Goal: Task Accomplishment & Management: Manage account settings

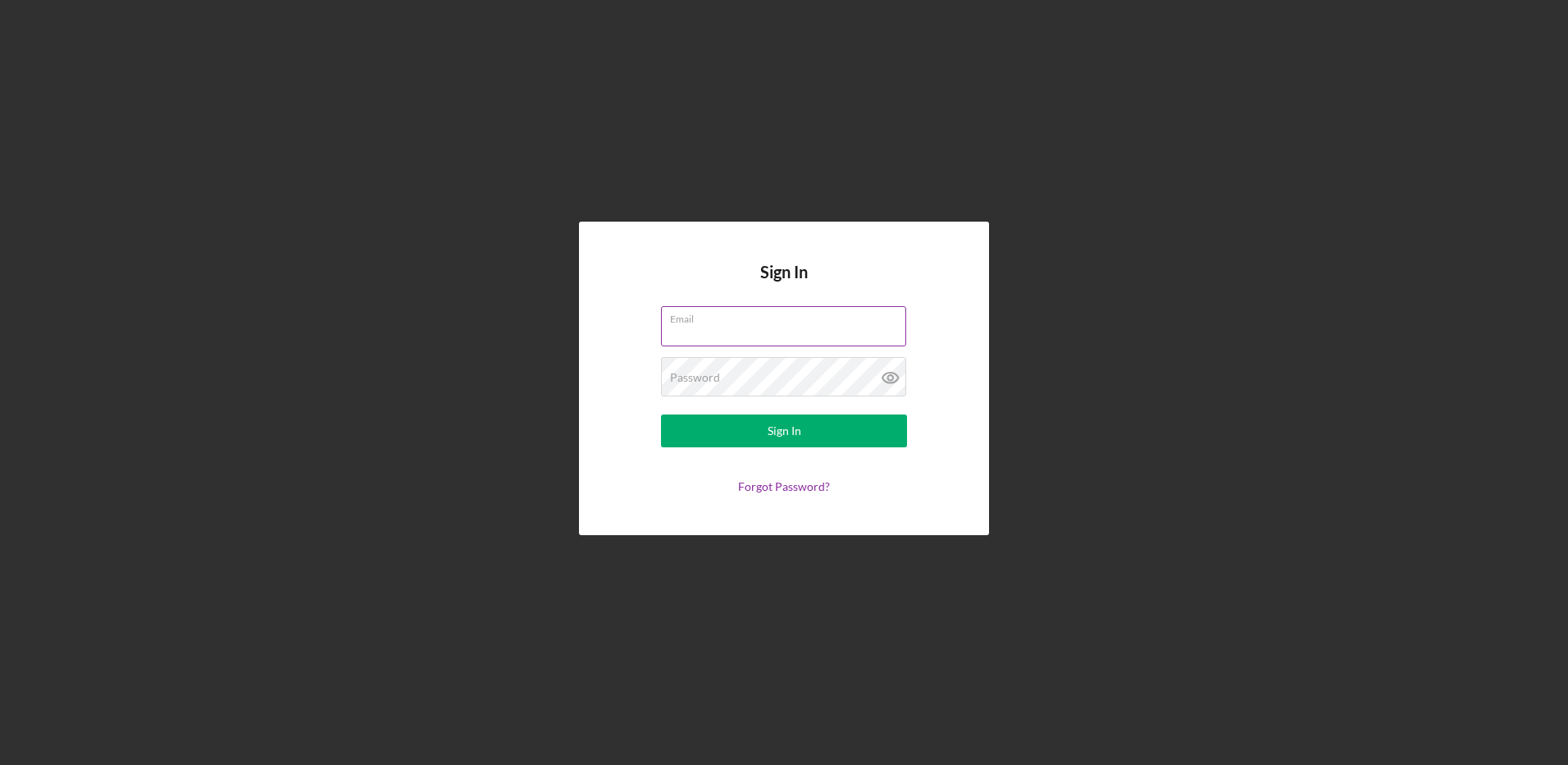
click at [701, 328] on input "Email" at bounding box center [783, 325] width 245 height 40
drag, startPoint x: 698, startPoint y: 329, endPoint x: 686, endPoint y: 338, distance: 15.0
click at [686, 338] on input "Email" at bounding box center [783, 325] width 245 height 40
type input "[EMAIL_ADDRESS][DOMAIN_NAME]"
click at [661, 414] on button "Sign In" at bounding box center [784, 430] width 246 height 32
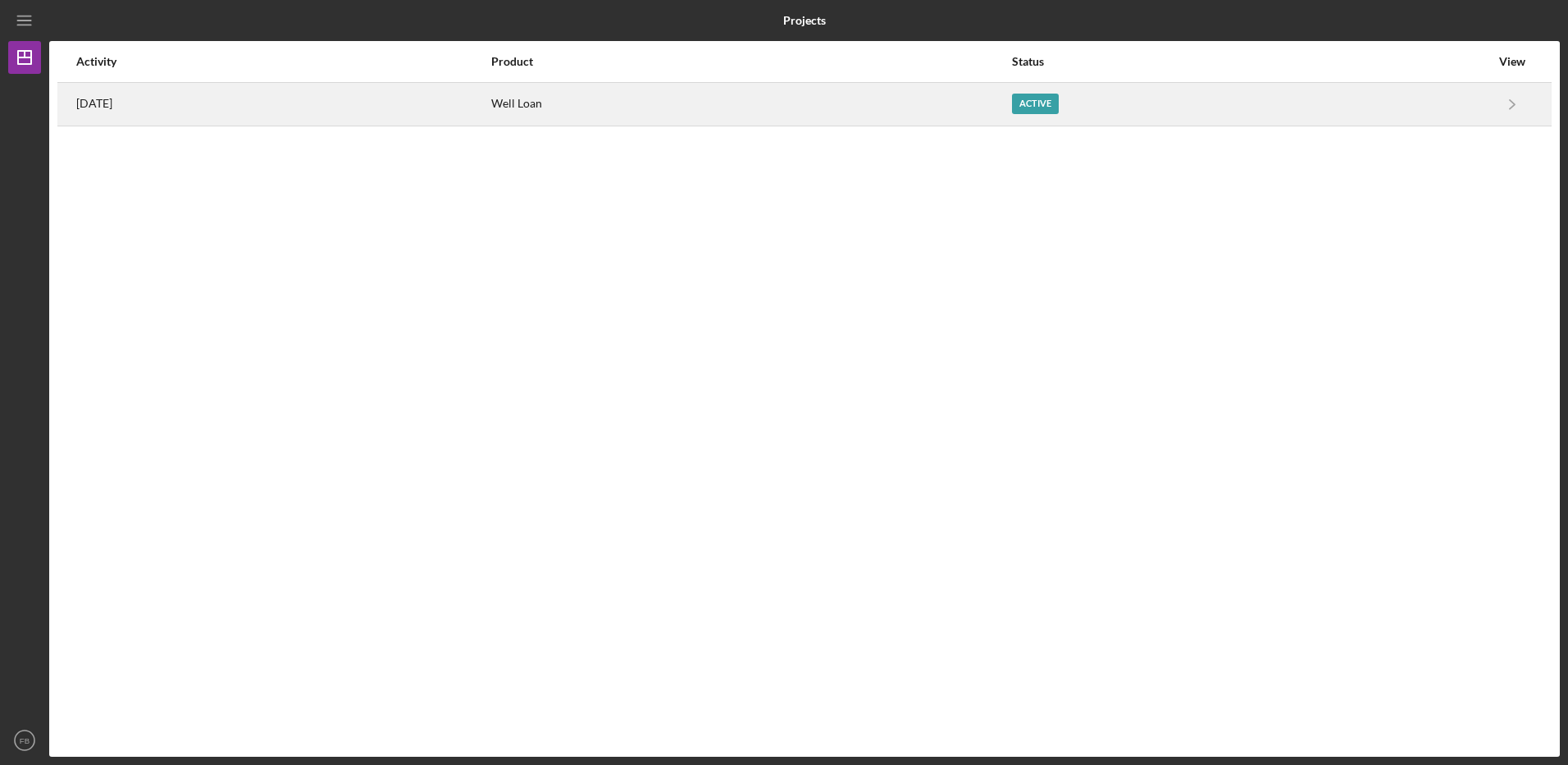
click at [663, 105] on div "Well Loan" at bounding box center [751, 104] width 519 height 41
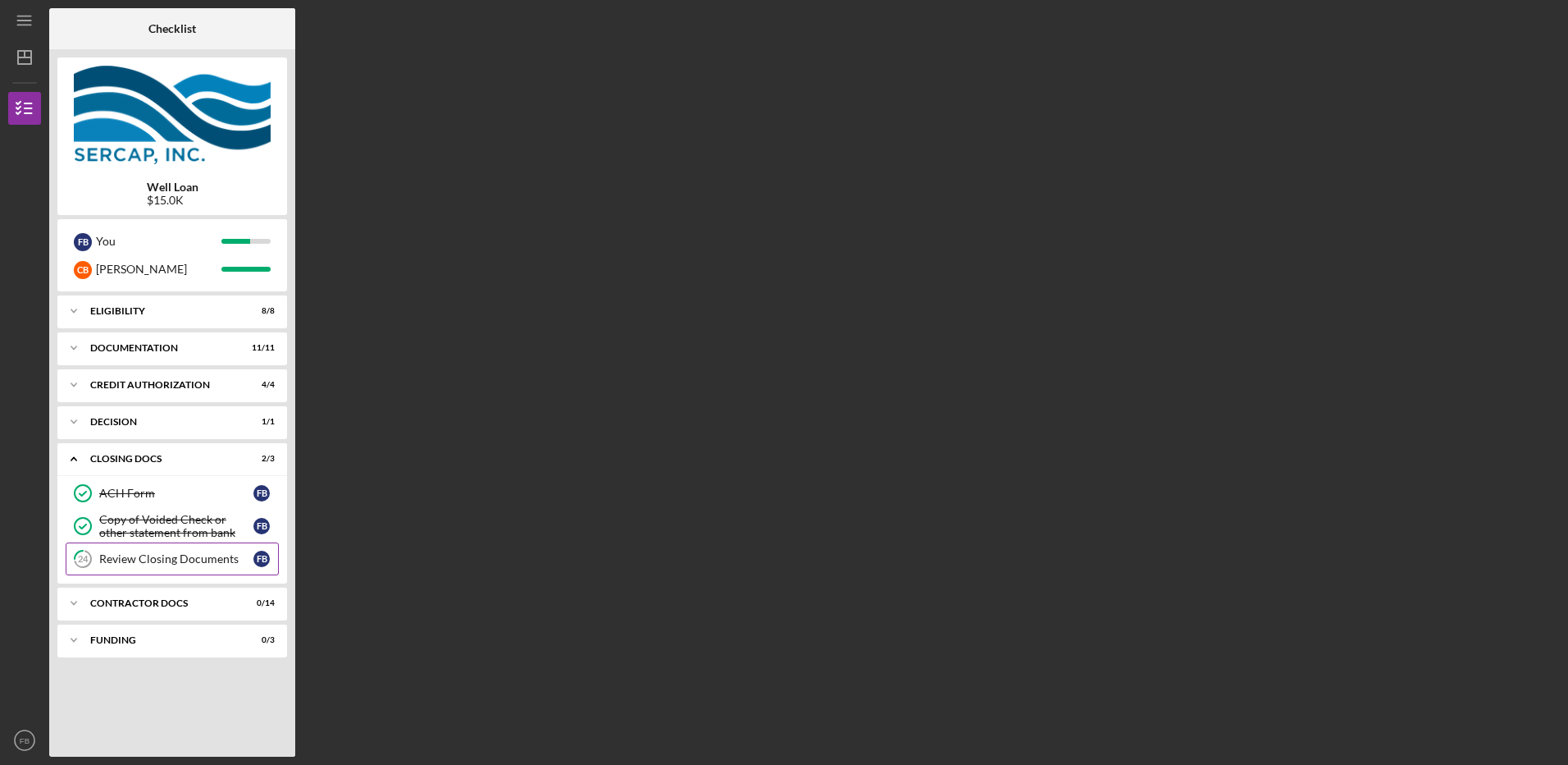
click at [142, 558] on div "Review Closing Documents" at bounding box center [176, 558] width 155 height 13
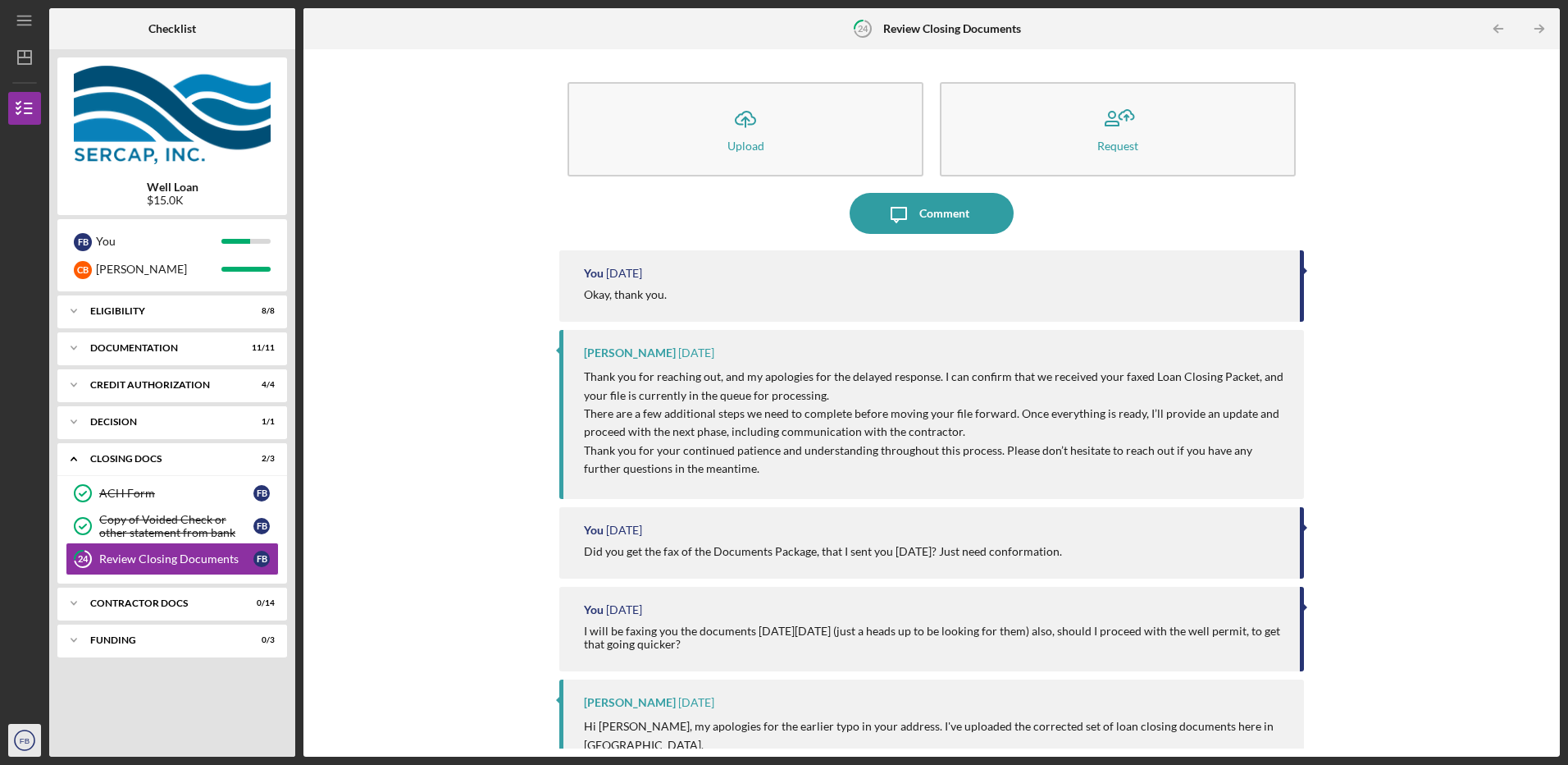
click at [25, 740] on text "FB" at bounding box center [24, 741] width 10 height 9
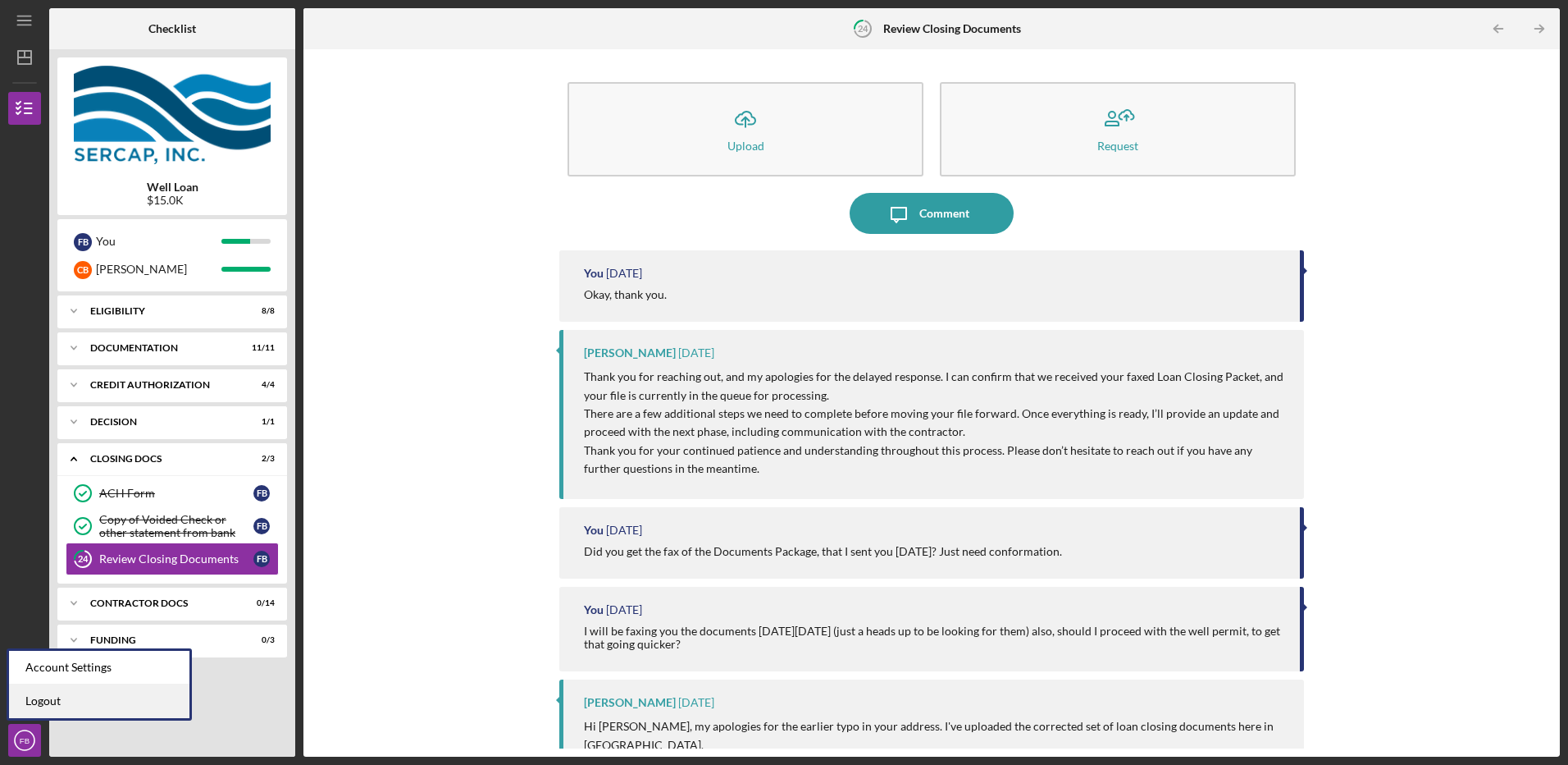
click at [31, 707] on link "Logout" at bounding box center [99, 701] width 180 height 33
